Goal: Task Accomplishment & Management: Complete application form

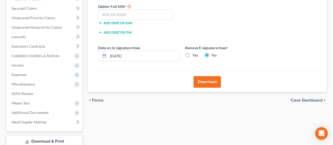
scroll to position [143, 0]
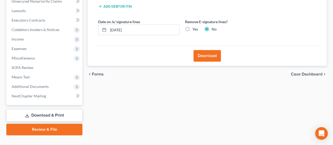
click at [58, 124] on link "Review & File" at bounding box center [44, 130] width 76 height 12
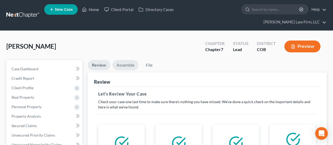
click at [128, 60] on link "Assemble" at bounding box center [125, 65] width 26 height 10
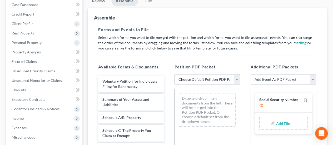
scroll to position [53, 0]
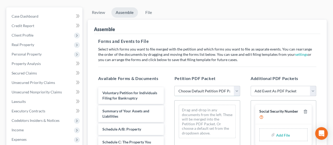
click at [238, 86] on select "Choose Default Petition PDF Packet Emergency Filing (Voluntary Petition and Cre…" at bounding box center [206, 91] width 65 height 11
select select "5"
click at [174, 86] on select "Choose Default Petition PDF Packet Emergency Filing (Voluntary Petition and Cre…" at bounding box center [206, 91] width 65 height 11
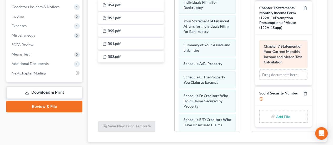
scroll to position [190, 0]
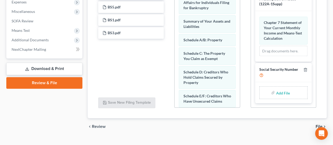
click at [318, 124] on span "File" at bounding box center [318, 126] width 7 height 4
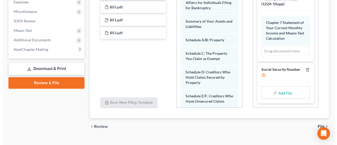
scroll to position [143, 0]
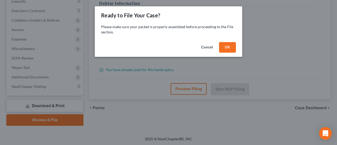
click at [229, 49] on button "OK" at bounding box center [227, 47] width 17 height 11
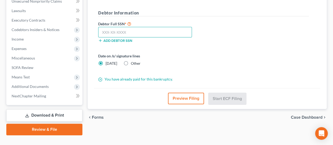
click at [135, 27] on input "text" at bounding box center [145, 32] width 94 height 11
type input "644-50-0694"
click at [192, 93] on button "Preview Filing" at bounding box center [186, 99] width 36 height 12
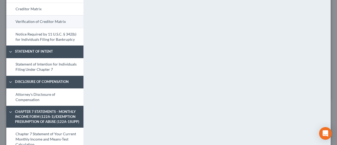
scroll to position [238, 0]
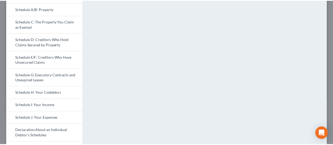
scroll to position [0, 0]
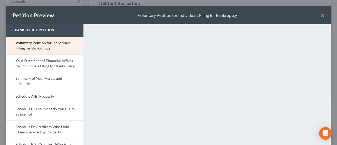
click at [320, 17] on button "×" at bounding box center [322, 15] width 4 height 6
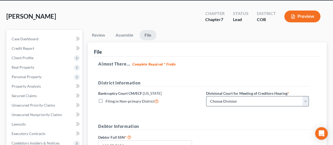
scroll to position [38, 0]
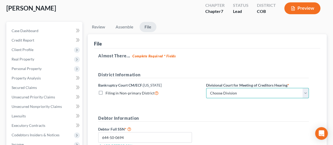
click at [306, 88] on select "Choose Division [GEOGRAPHIC_DATA]" at bounding box center [257, 93] width 103 height 11
select select "0"
click at [206, 88] on select "Choose Division [GEOGRAPHIC_DATA]" at bounding box center [257, 93] width 103 height 11
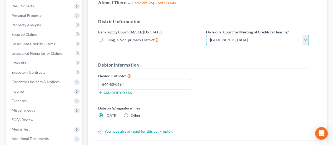
scroll to position [143, 0]
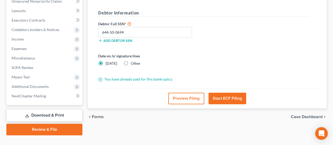
click at [224, 93] on button "Start ECF Filing" at bounding box center [227, 99] width 38 height 12
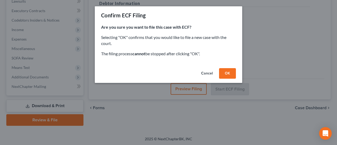
click at [224, 72] on button "OK" at bounding box center [227, 73] width 17 height 11
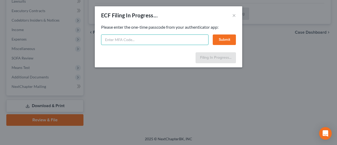
click at [148, 42] on input "text" at bounding box center [154, 39] width 107 height 11
type input "856129"
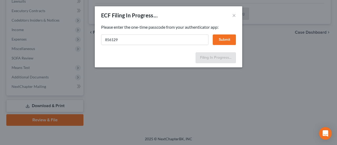
click at [224, 38] on button "Submit" at bounding box center [224, 39] width 23 height 11
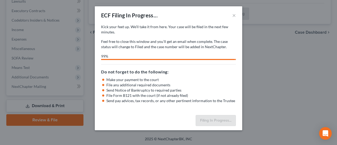
select select "0"
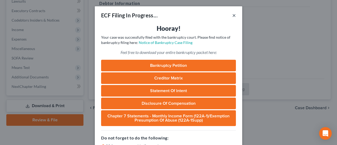
click at [232, 16] on button "×" at bounding box center [234, 15] width 4 height 6
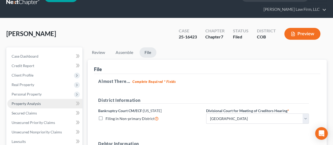
scroll to position [0, 0]
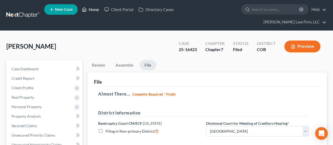
click at [93, 13] on link "Home" at bounding box center [90, 9] width 22 height 9
